Goal: Task Accomplishment & Management: Manage account settings

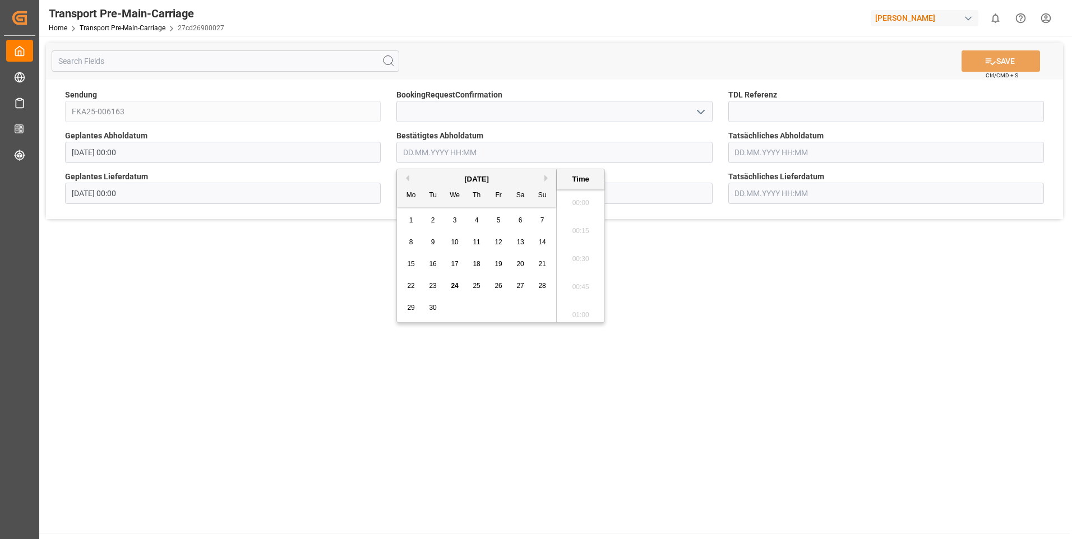
click at [421, 151] on input "text" at bounding box center [554, 152] width 316 height 21
click at [498, 287] on span "26" at bounding box center [497, 286] width 7 height 8
type input "26.09.2025 00:00"
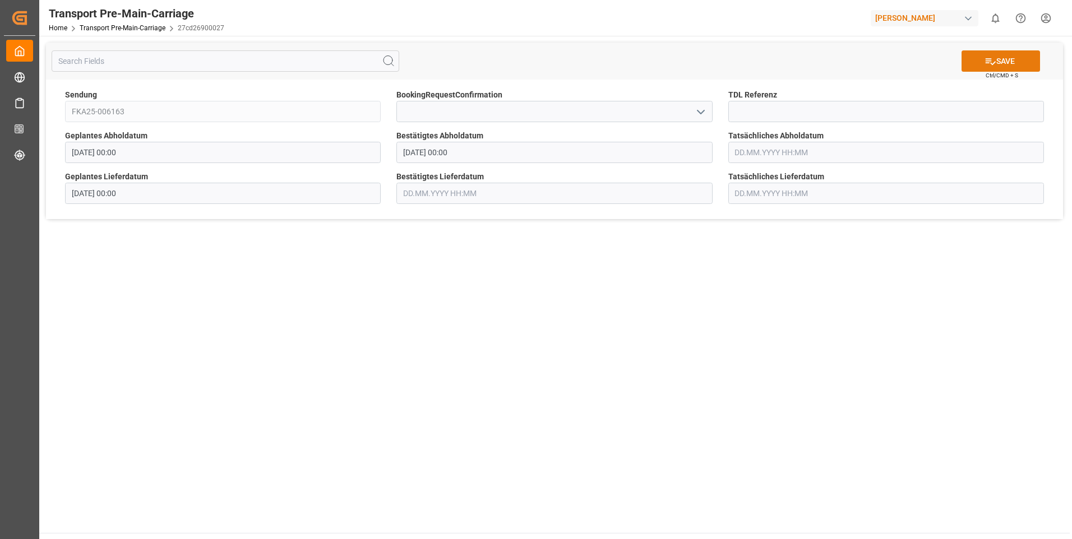
click at [1014, 62] on button "SAVE" at bounding box center [1000, 60] width 78 height 21
type input "[DATE] 00:00"
click at [413, 146] on input "text" at bounding box center [554, 152] width 316 height 21
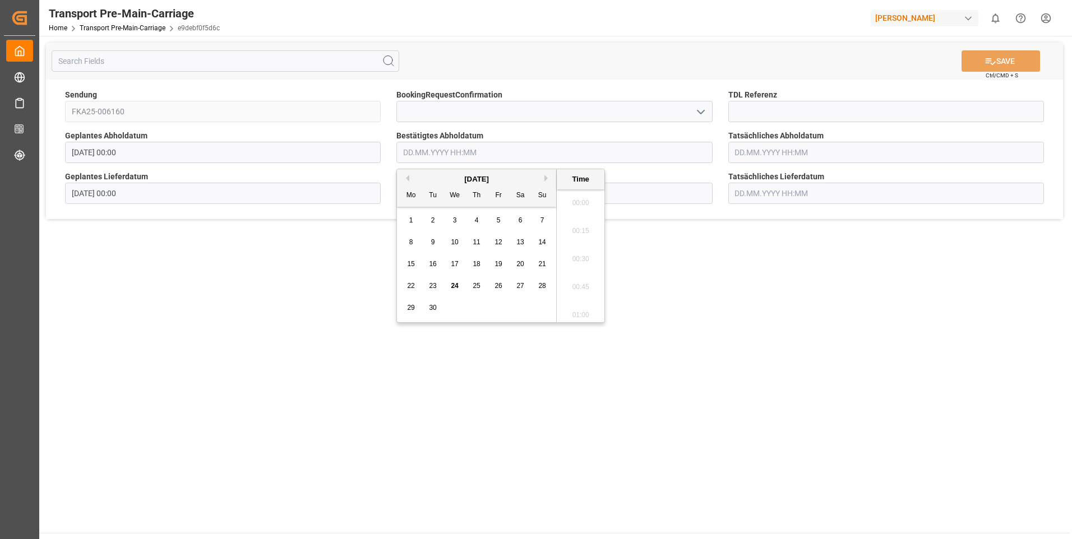
scroll to position [957, 0]
type input "[DATE] 00:00"
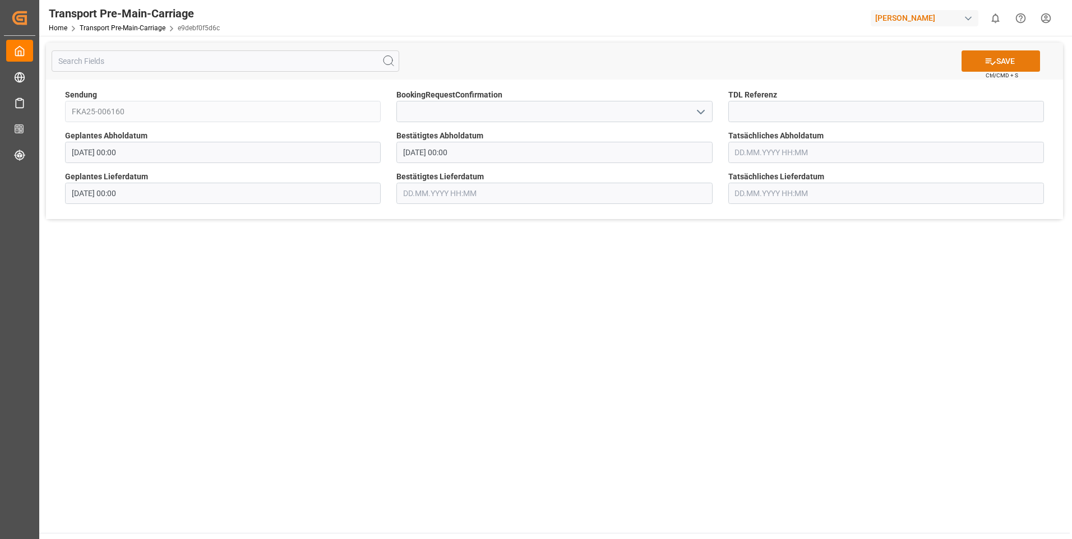
click at [994, 57] on button "SAVE" at bounding box center [1000, 60] width 78 height 21
click at [448, 152] on input "text" at bounding box center [554, 152] width 316 height 21
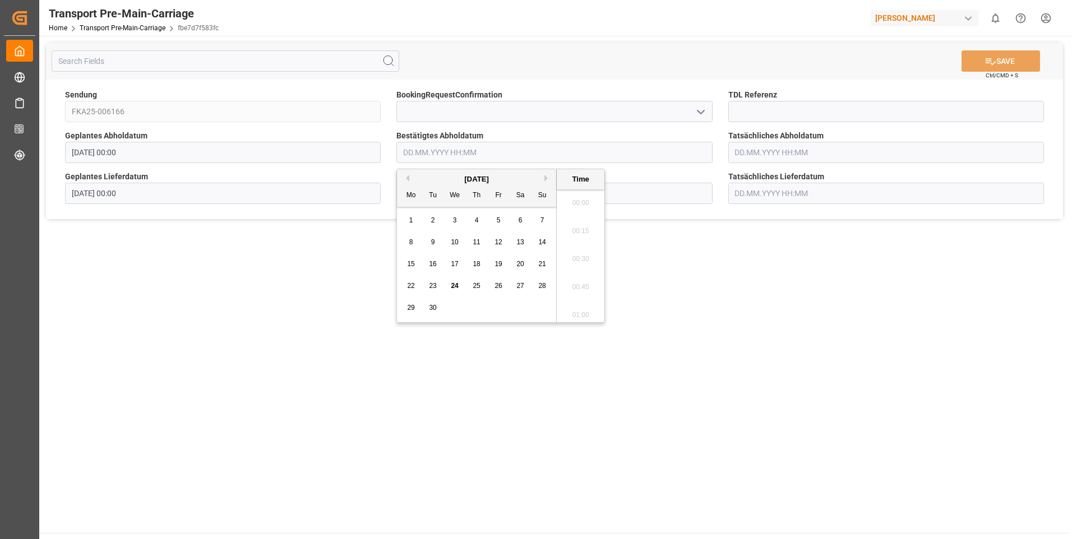
scroll to position [985, 0]
click at [476, 284] on span "25" at bounding box center [475, 286] width 7 height 8
type input "[DATE] 00:00"
click at [1016, 54] on button "SAVE" at bounding box center [1000, 60] width 78 height 21
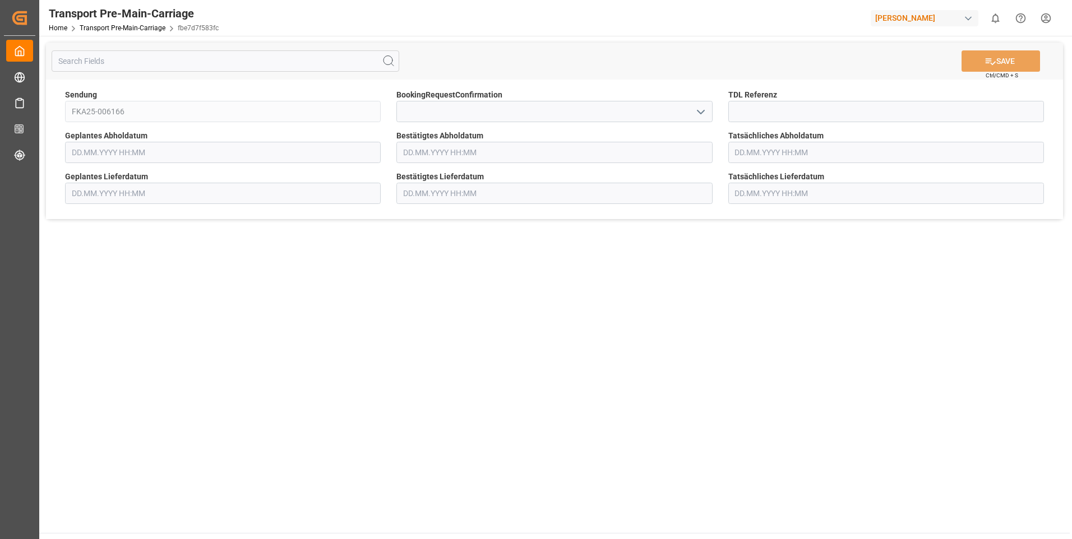
type input "[DATE] 00:00"
